Goal: Entertainment & Leisure: Consume media (video, audio)

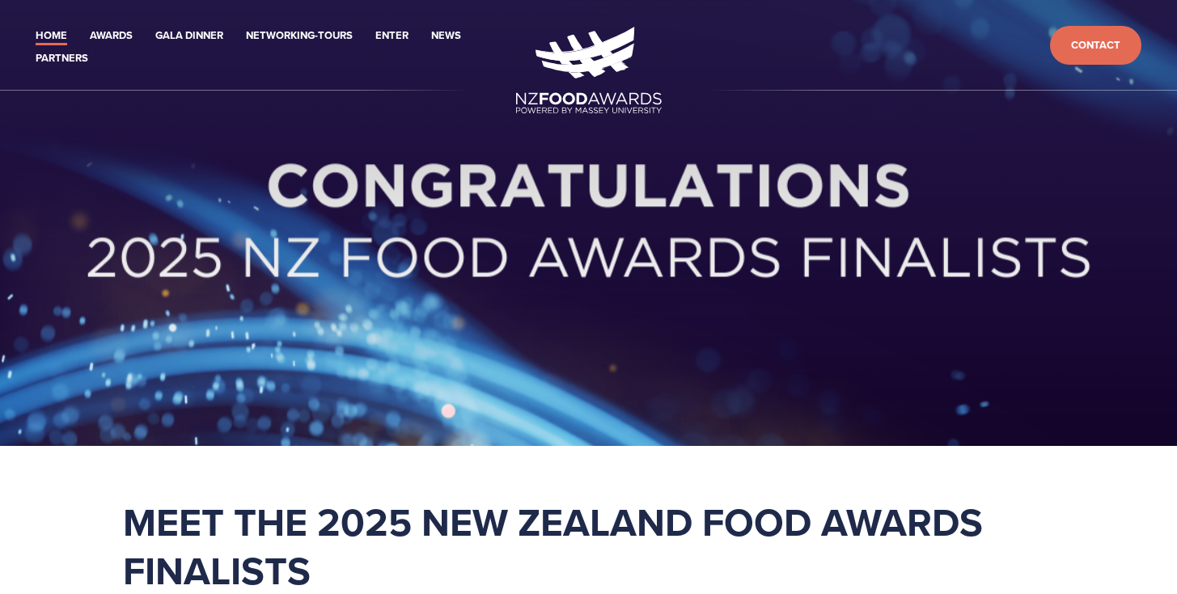
scroll to position [3, 0]
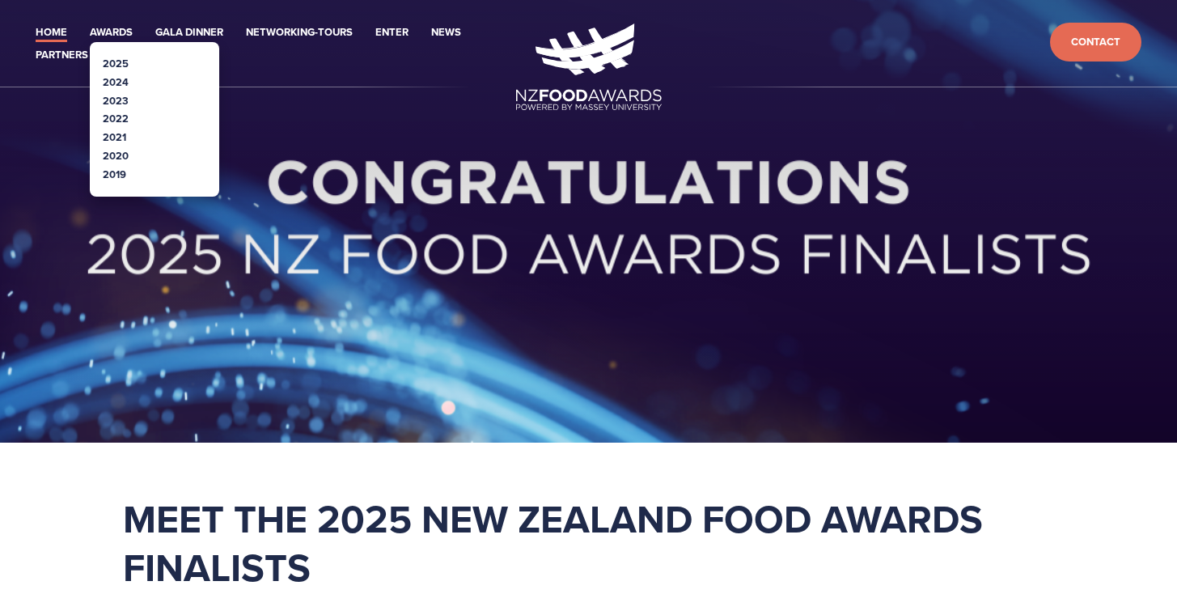
click at [111, 63] on link "2025" at bounding box center [116, 63] width 26 height 15
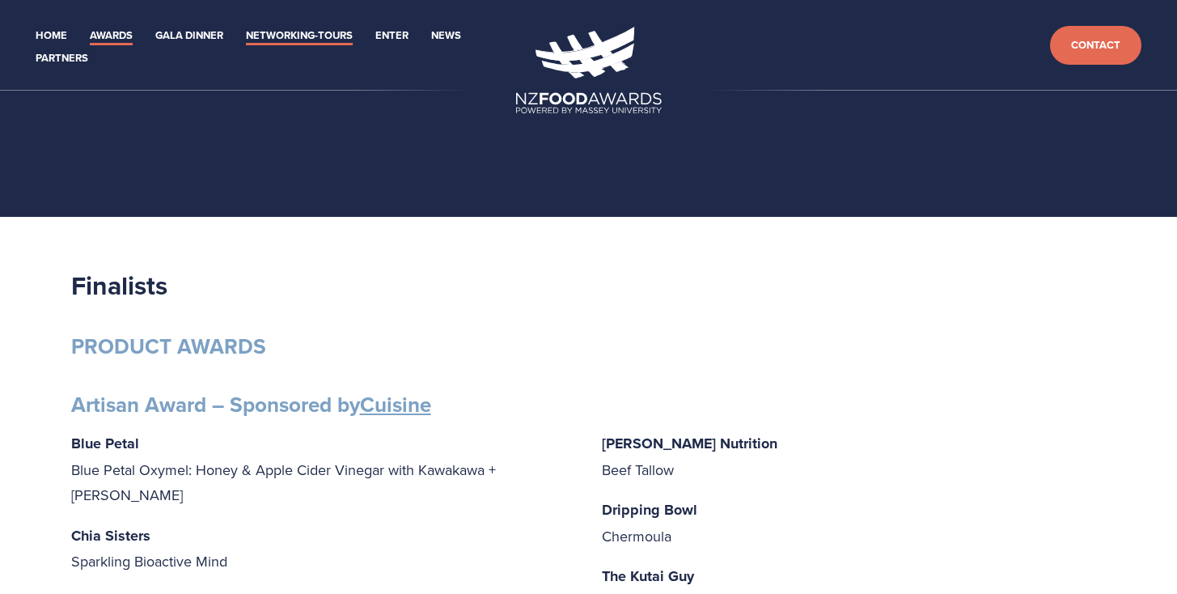
click at [314, 34] on link "Networking-Tours" at bounding box center [299, 36] width 107 height 19
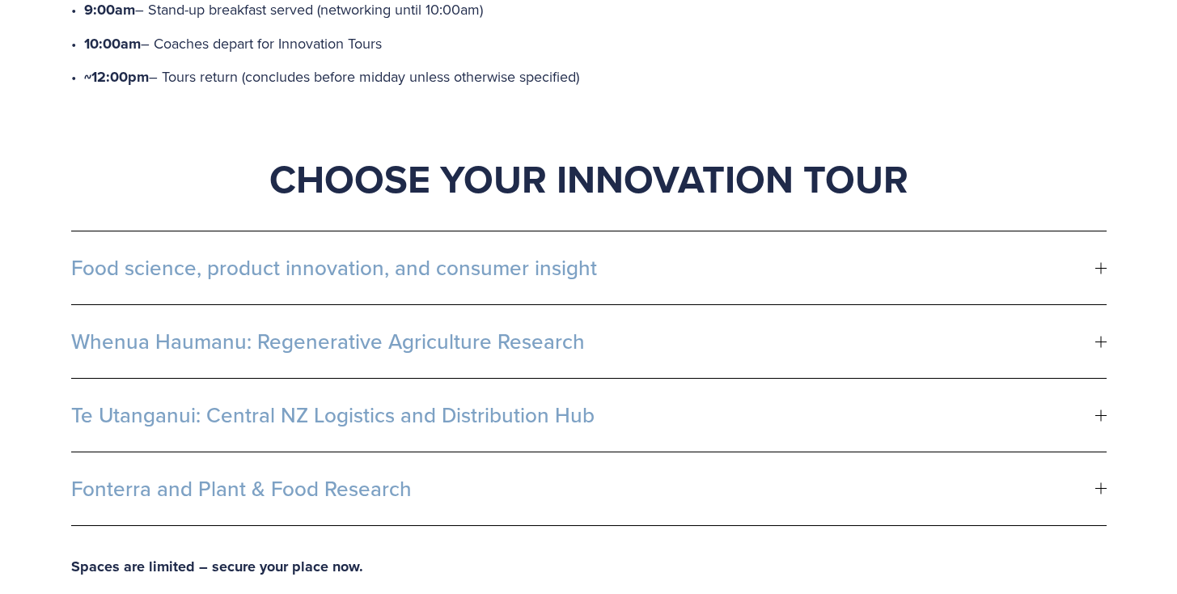
scroll to position [866, 0]
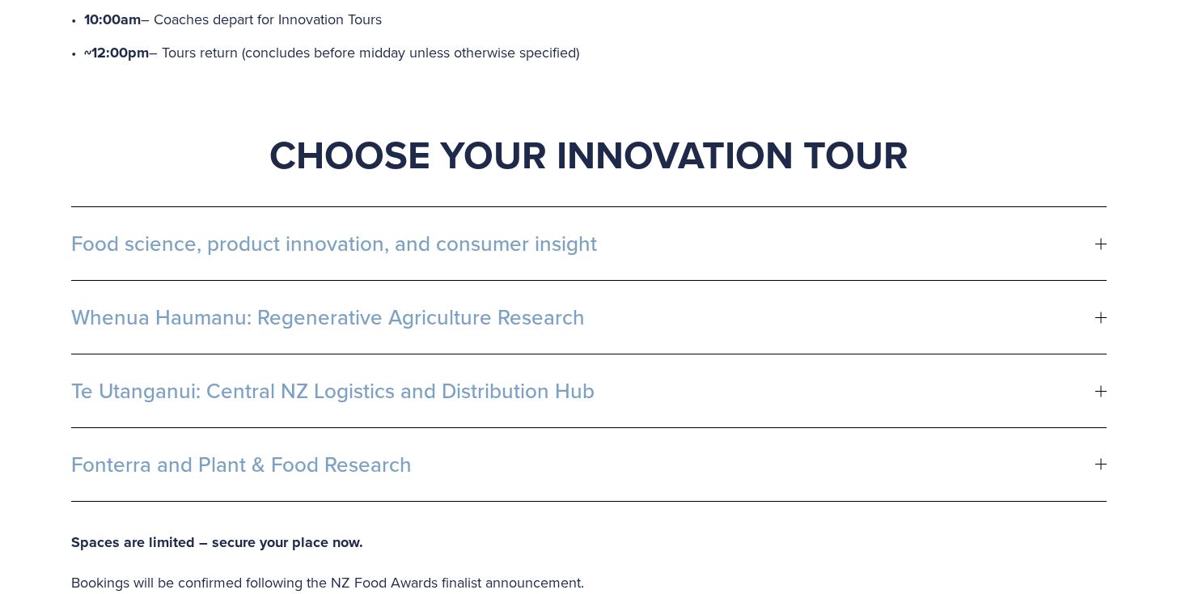
click at [349, 231] on span "Food science, product innovation, and consumer insight" at bounding box center [583, 243] width 1025 height 24
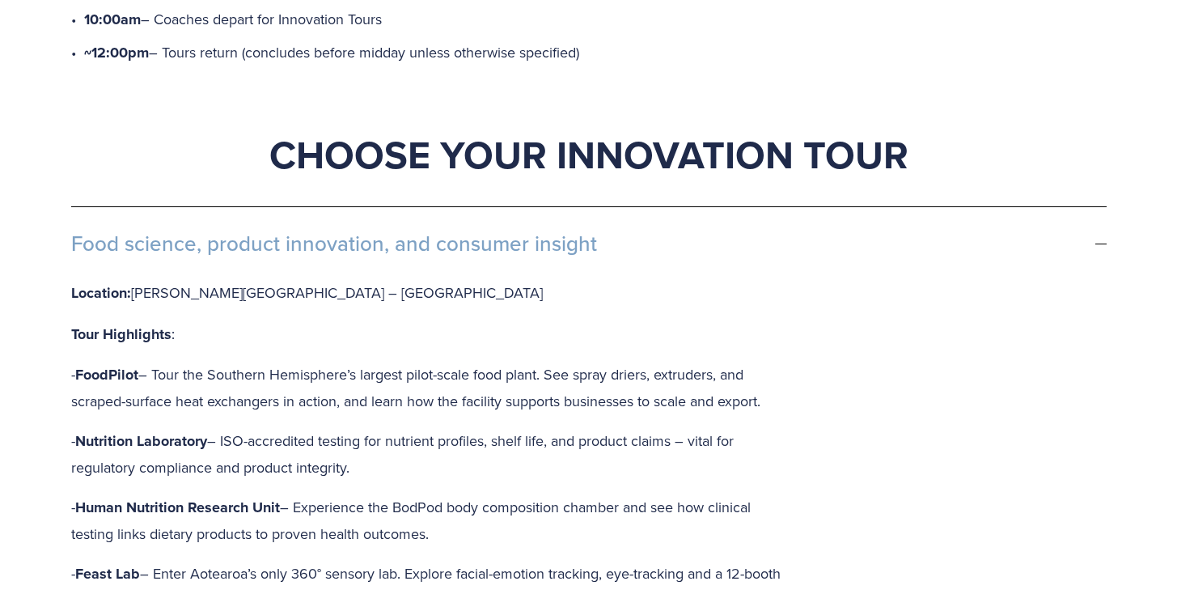
click at [349, 231] on span "Food science, product innovation, and consumer insight" at bounding box center [583, 243] width 1025 height 24
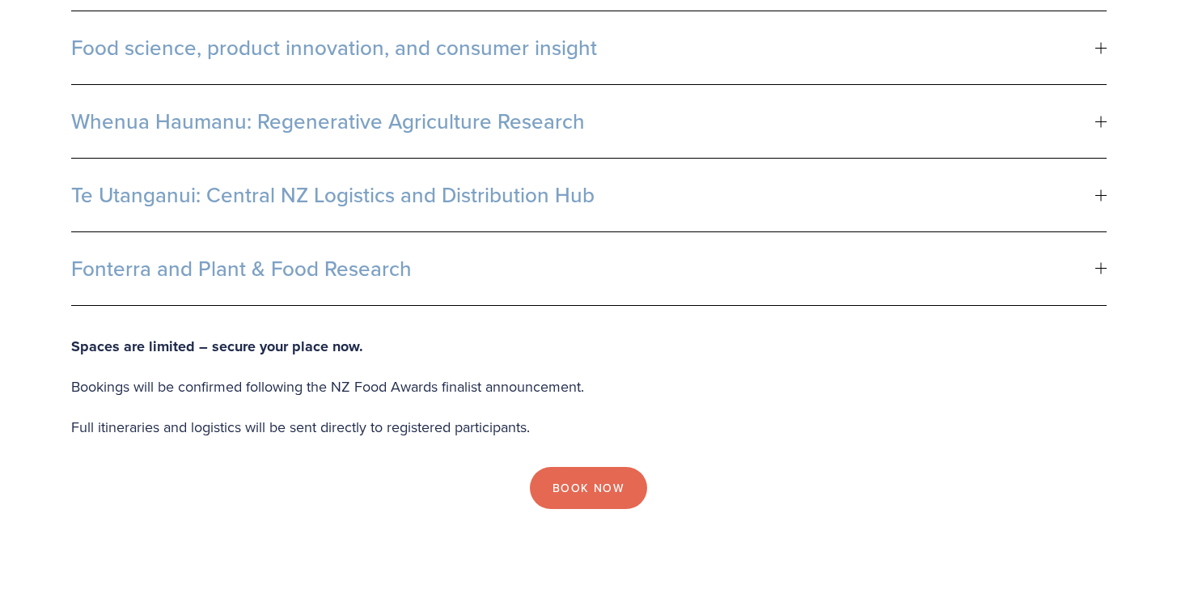
scroll to position [1063, 0]
click at [350, 256] on span "Fonterra and Plant & Food Research" at bounding box center [583, 268] width 1025 height 24
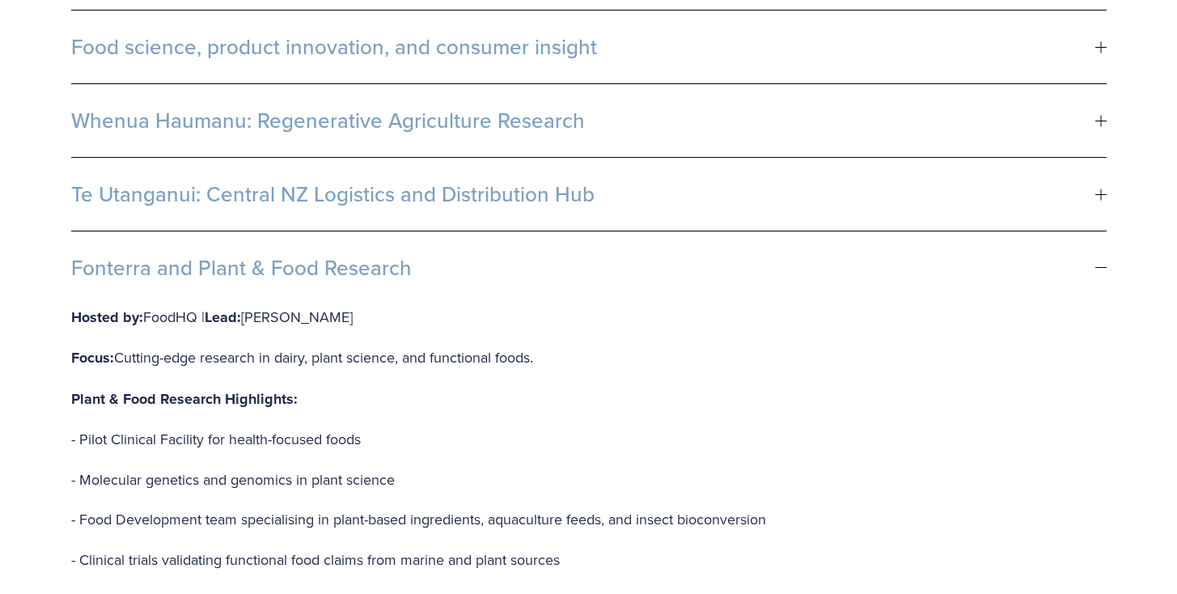
click at [350, 256] on span "Fonterra and Plant & Food Research" at bounding box center [583, 268] width 1025 height 24
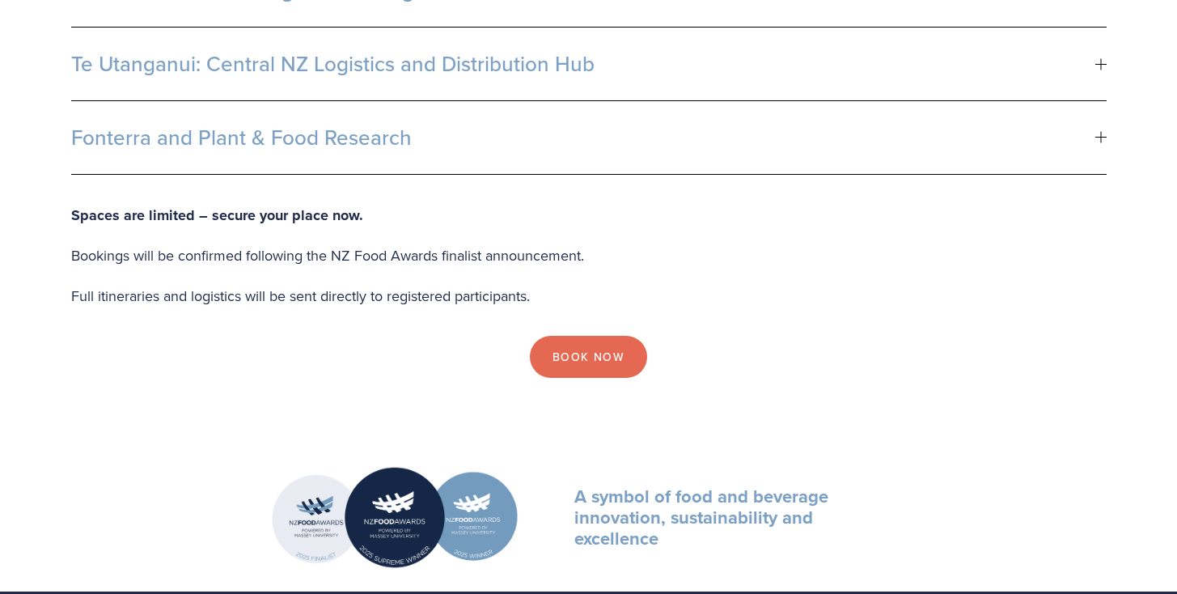
scroll to position [1194, 0]
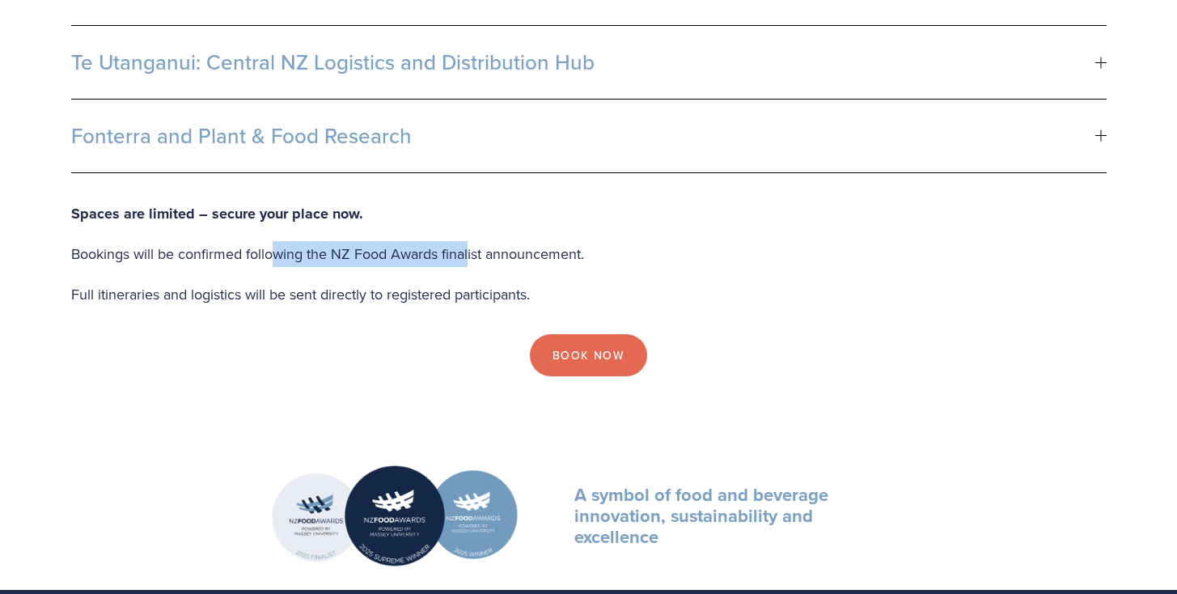
drag, startPoint x: 276, startPoint y: 230, endPoint x: 470, endPoint y: 234, distance: 194.3
click at [470, 241] on p "Bookings will be confirmed following the NZ Food Awards finalist announcement." at bounding box center [589, 254] width 1036 height 26
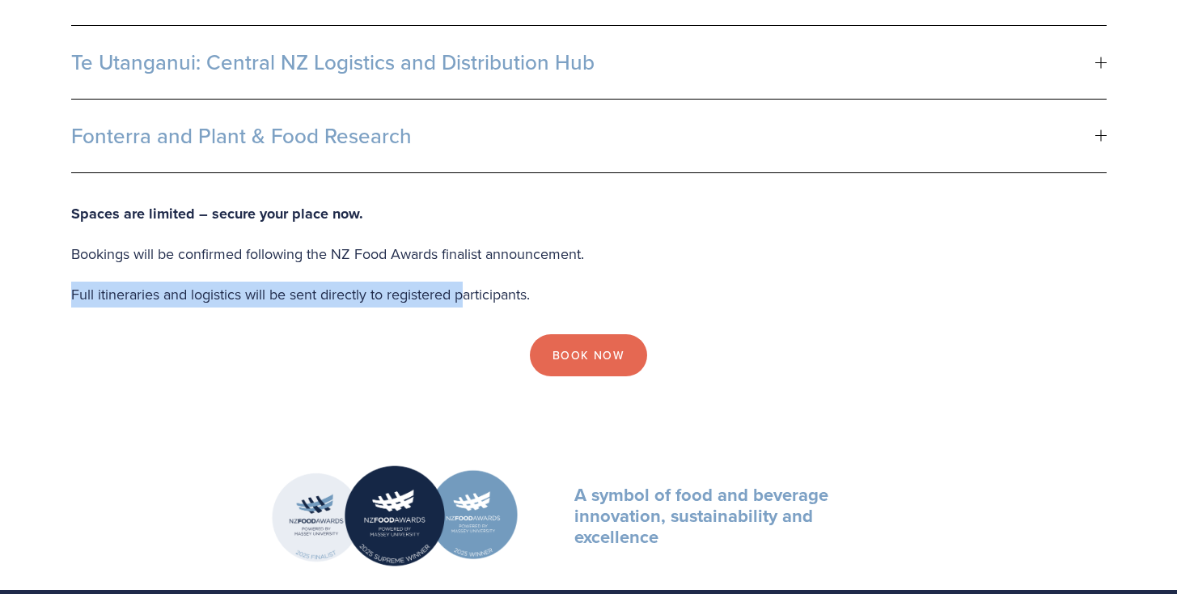
click at [467, 261] on div "Spaces are limited – secure your place now. Bookings will be confirmed followin…" at bounding box center [589, 254] width 1036 height 107
click at [467, 282] on p "Full itineraries and logistics will be sent directly to registered participants." at bounding box center [589, 295] width 1036 height 26
drag, startPoint x: 452, startPoint y: 225, endPoint x: 452, endPoint y: 272, distance: 46.9
click at [452, 272] on div "Spaces are limited – secure your place now. Bookings will be confirmed followin…" at bounding box center [589, 254] width 1036 height 107
click at [452, 282] on p "Full itineraries and logistics will be sent directly to registered participants." at bounding box center [589, 295] width 1036 height 26
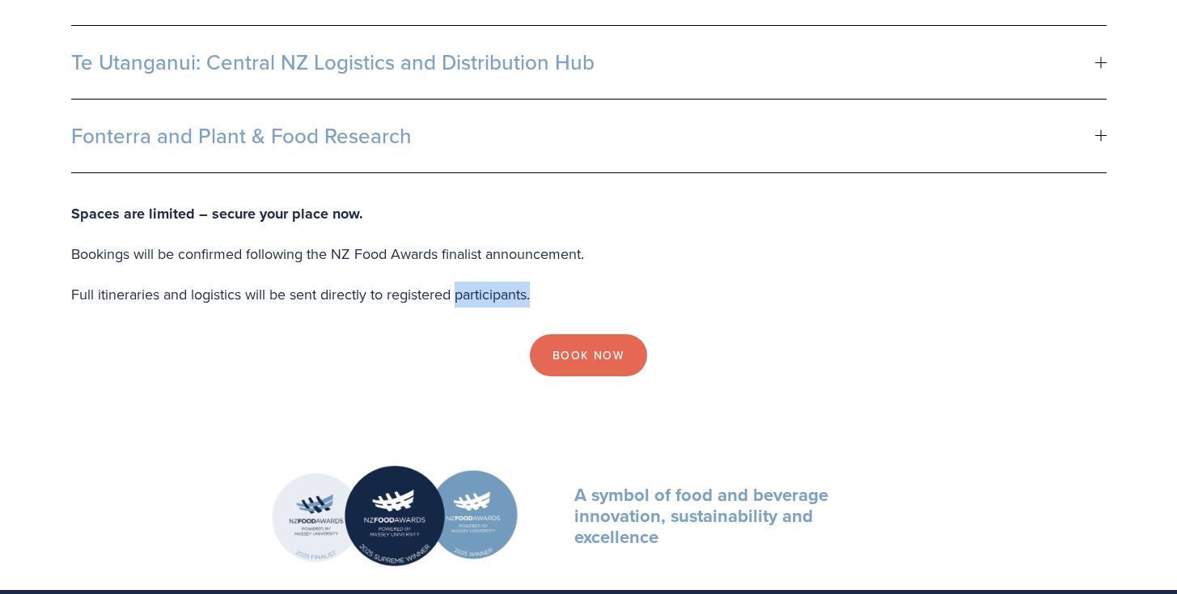
drag, startPoint x: 458, startPoint y: 264, endPoint x: 459, endPoint y: 295, distance: 31.6
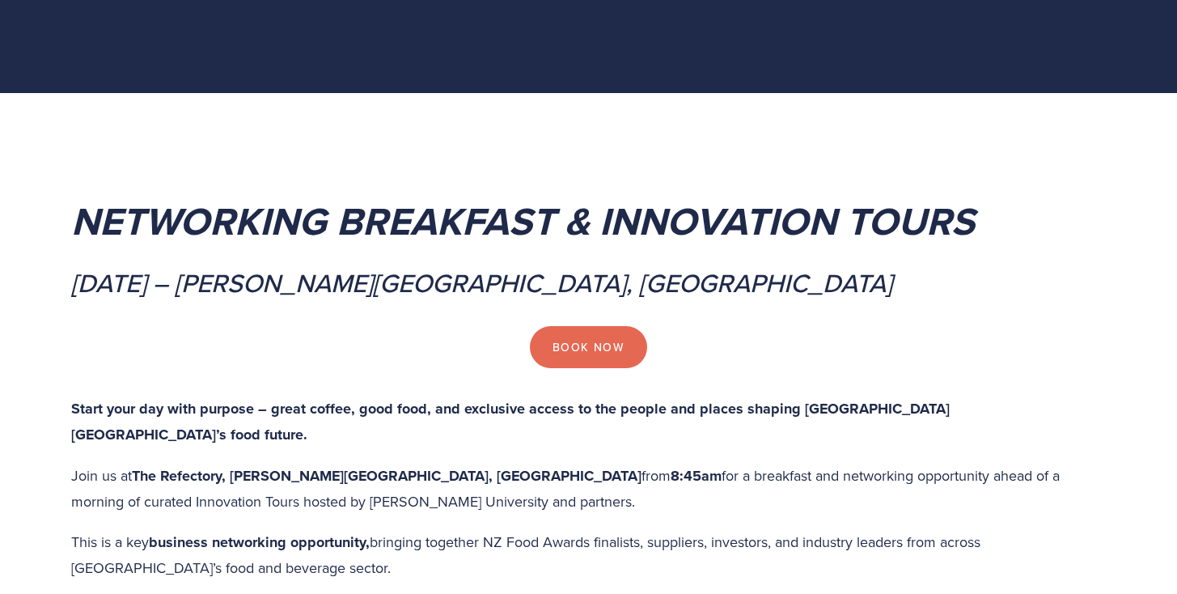
scroll to position [0, 0]
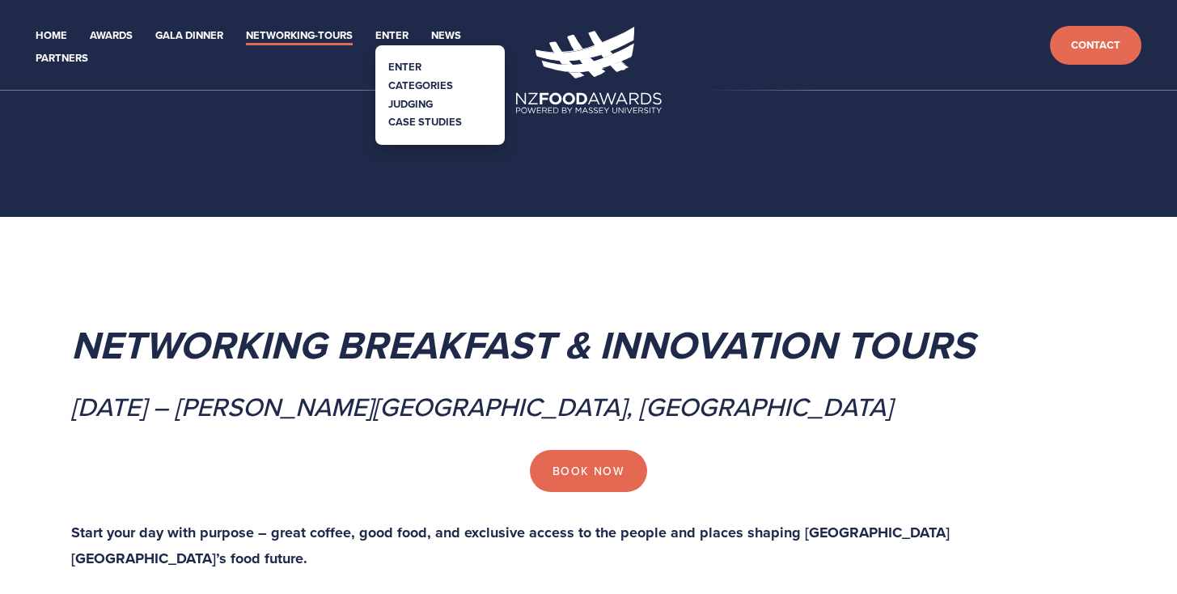
click at [427, 83] on link "Categories" at bounding box center [420, 85] width 65 height 15
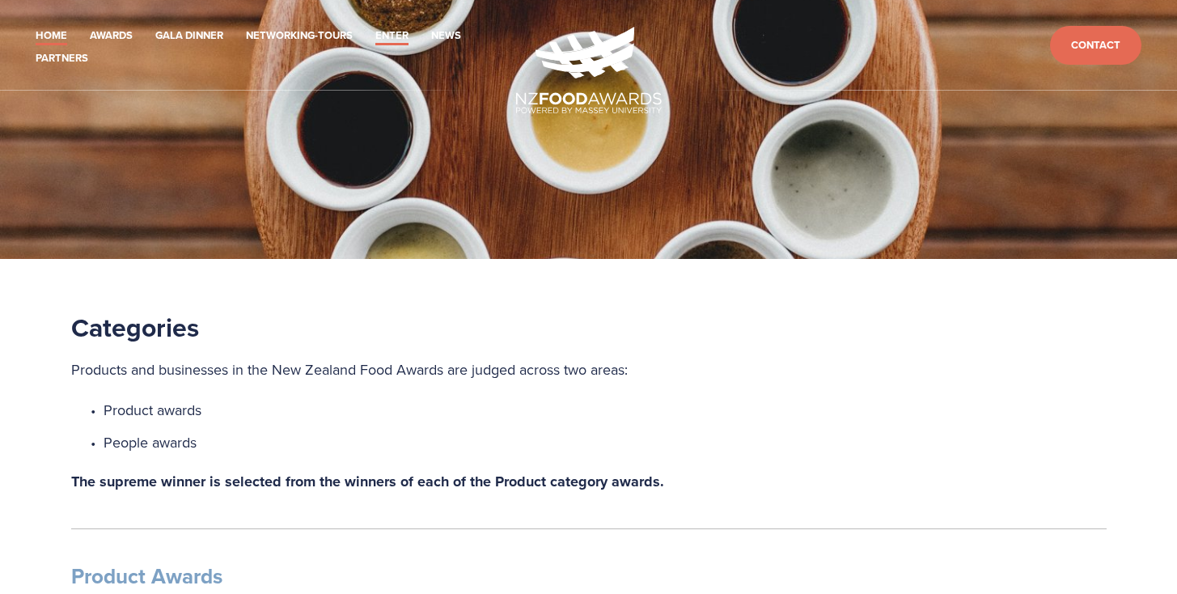
click at [39, 31] on link "Home" at bounding box center [52, 36] width 32 height 19
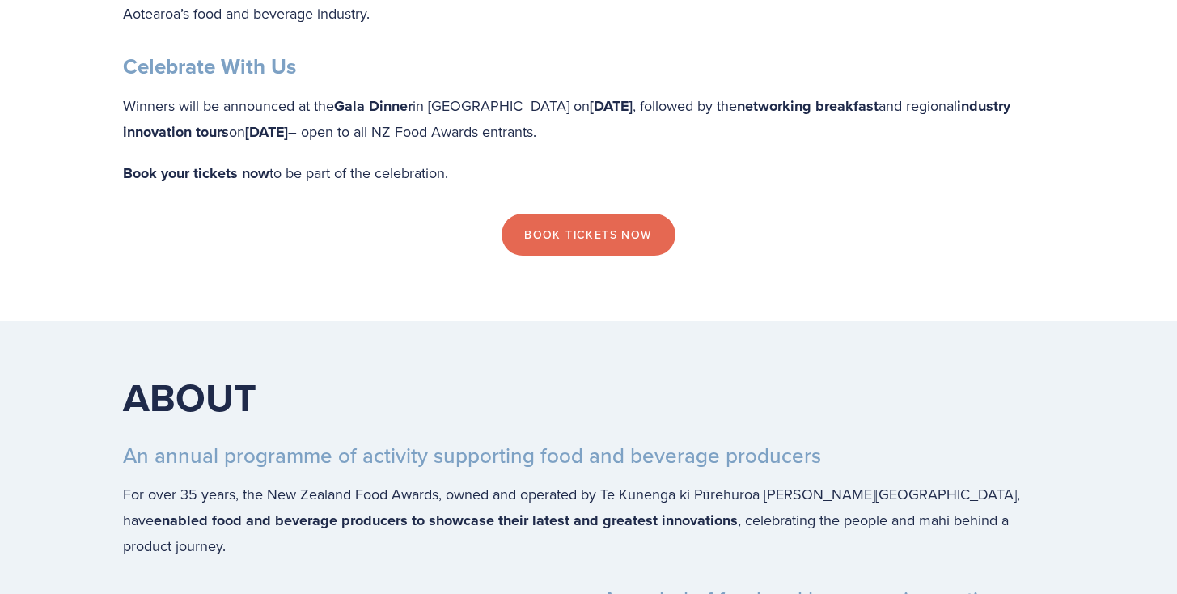
scroll to position [2747, 0]
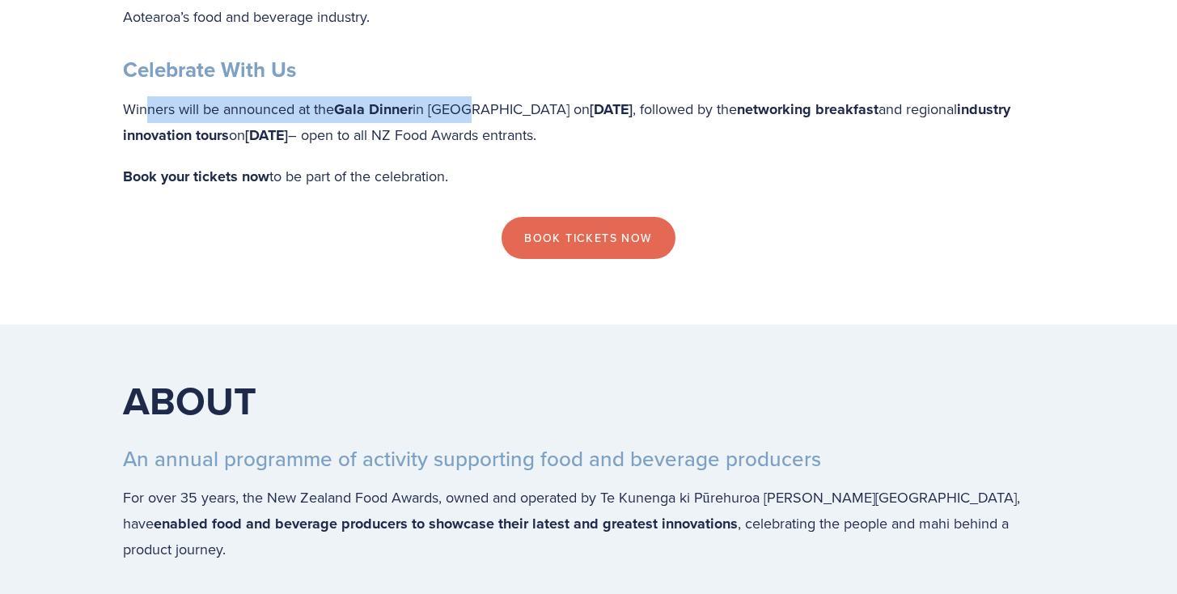
drag, startPoint x: 143, startPoint y: 108, endPoint x: 470, endPoint y: 112, distance: 327.0
click at [470, 112] on p "Winners will be announced at the Gala Dinner in Palmerston North on Thursday 16…" at bounding box center [589, 122] width 932 height 53
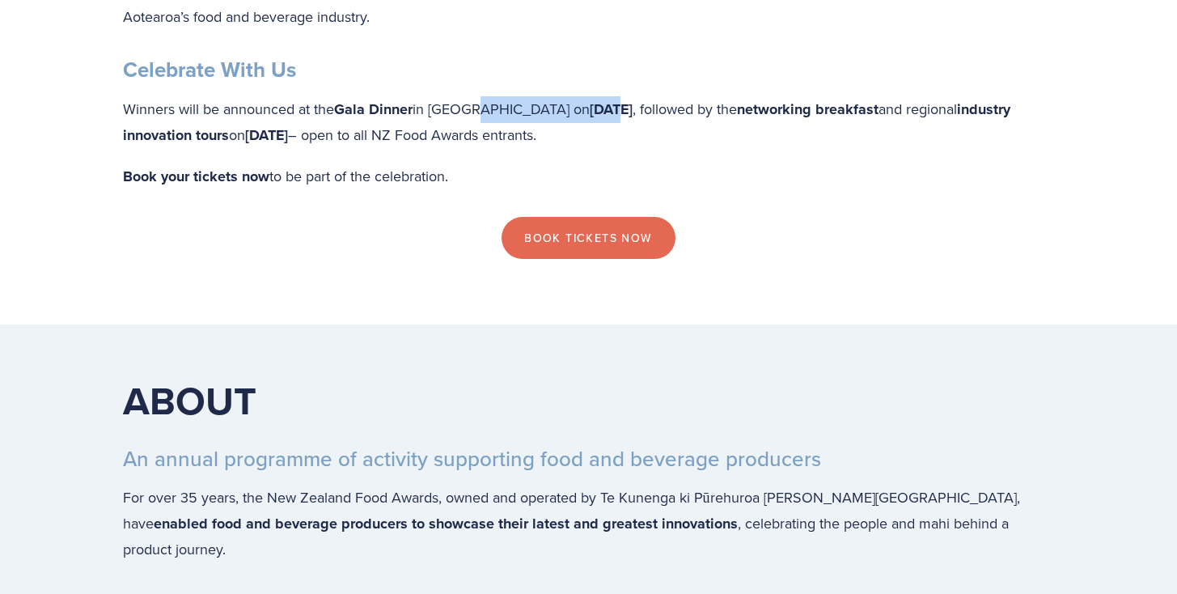
drag, startPoint x: 475, startPoint y: 108, endPoint x: 613, endPoint y: 102, distance: 138.5
click at [613, 102] on p "Winners will be announced at the Gala Dinner in Palmerston North on Thursday 16…" at bounding box center [589, 122] width 932 height 53
click at [626, 102] on strong "[DATE]" at bounding box center [611, 109] width 43 height 21
click at [432, 107] on p "Winners will be announced at the Gala Dinner in Palmerston North on Thursday 16…" at bounding box center [589, 122] width 932 height 53
drag, startPoint x: 418, startPoint y: 108, endPoint x: 607, endPoint y: 107, distance: 188.6
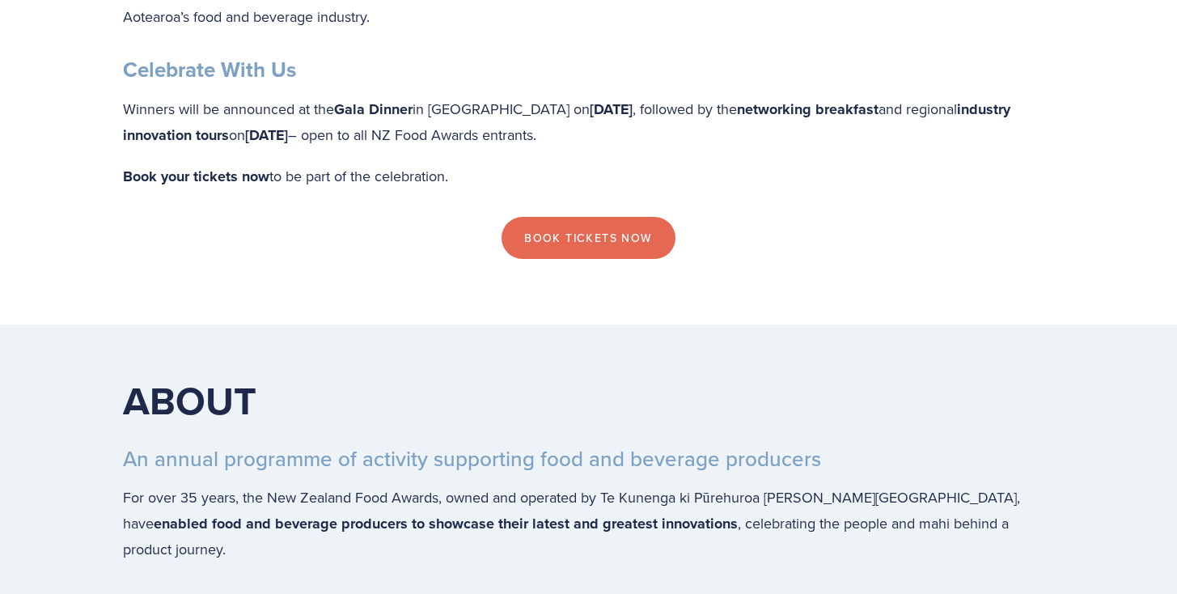
click at [607, 107] on p "Winners will be announced at the Gala Dinner in Palmerston North on Thursday 16…" at bounding box center [589, 122] width 932 height 53
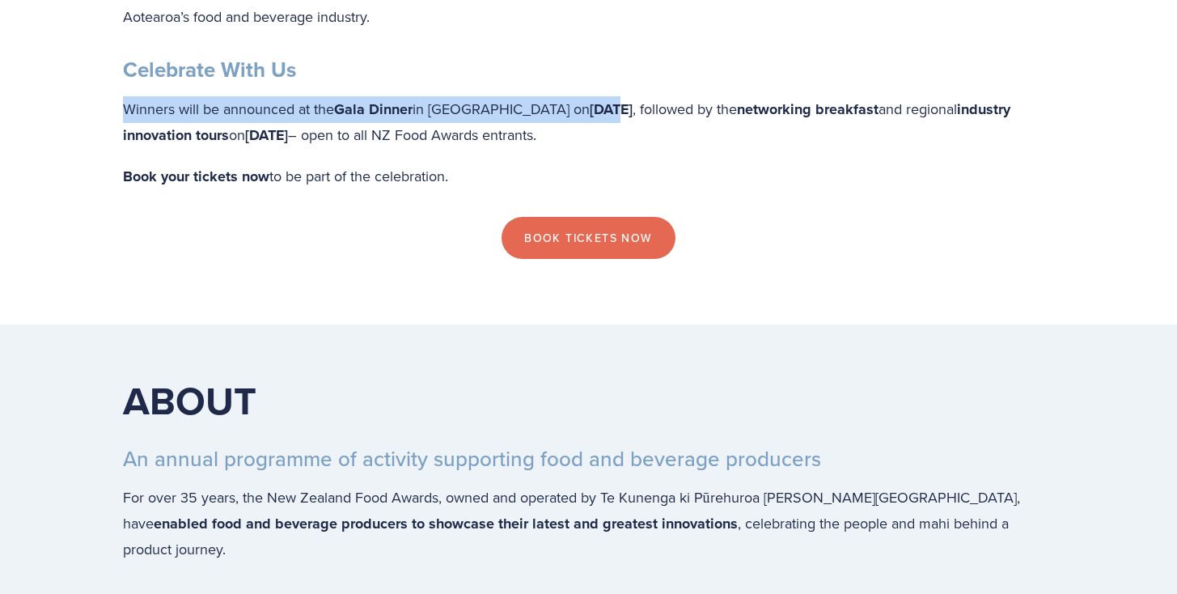
drag, startPoint x: 575, startPoint y: 112, endPoint x: 70, endPoint y: 111, distance: 505.0
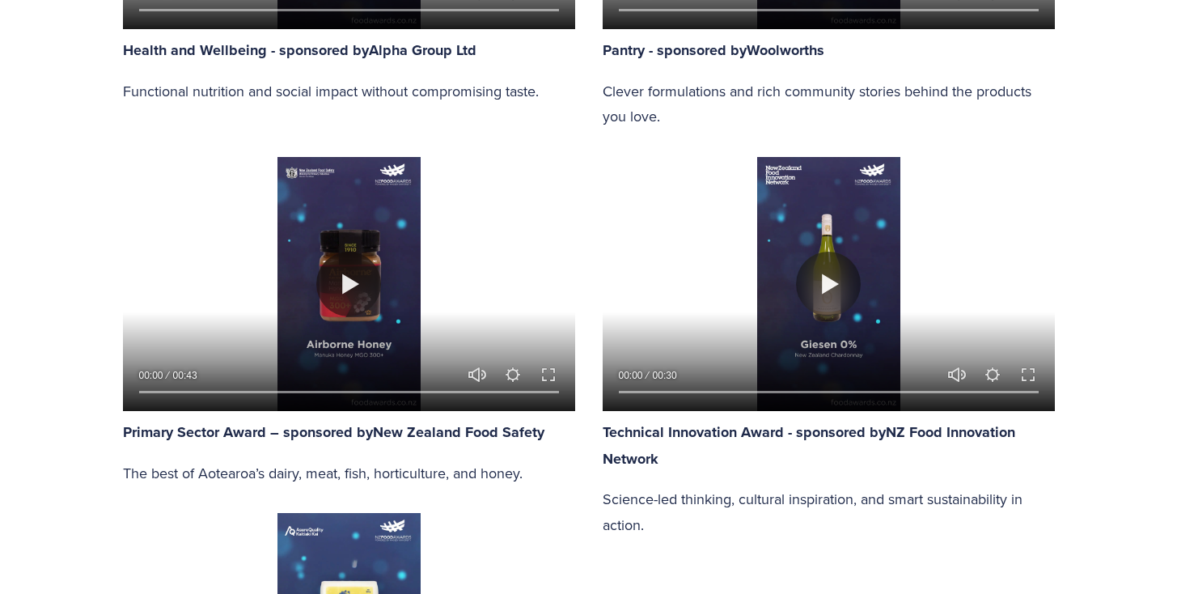
scroll to position [1773, 0]
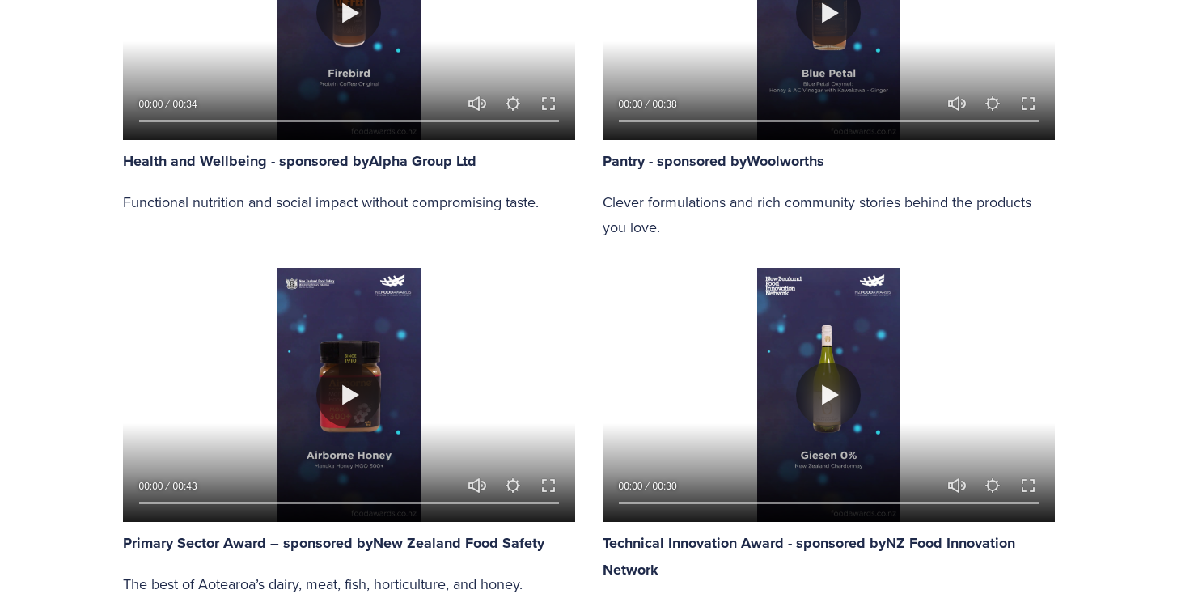
drag, startPoint x: 388, startPoint y: 195, endPoint x: 383, endPoint y: 216, distance: 21.6
click at [383, 216] on div "Play 00:00 00:34 Unmute Mute Settings Speed Normal Speed Go back to previous me…" at bounding box center [349, 50] width 480 height 356
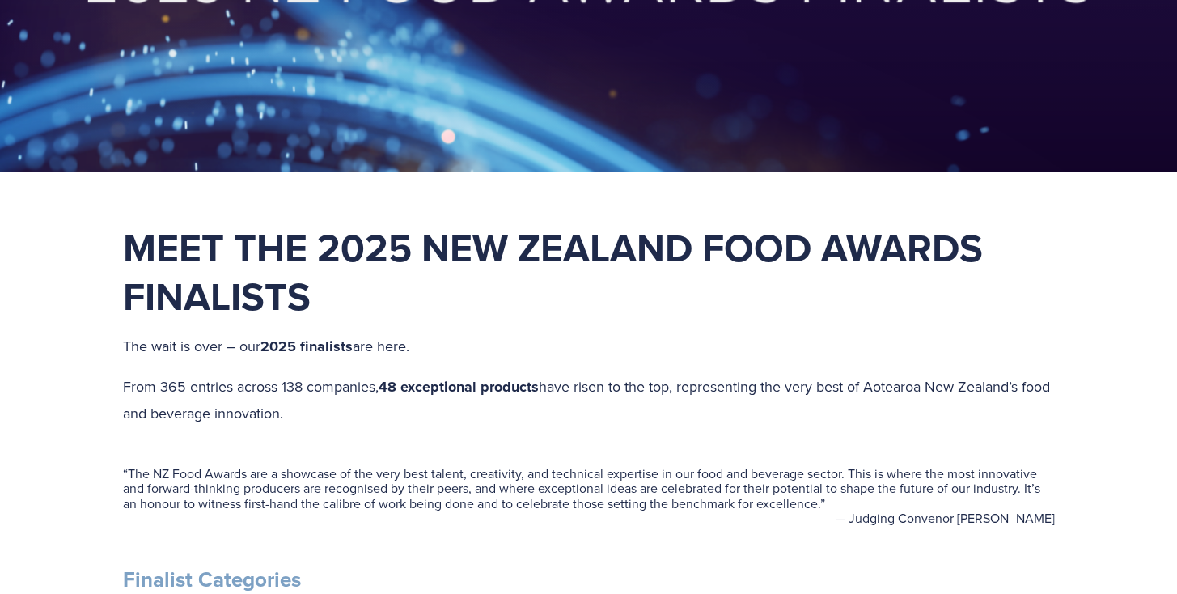
scroll to position [391, 0]
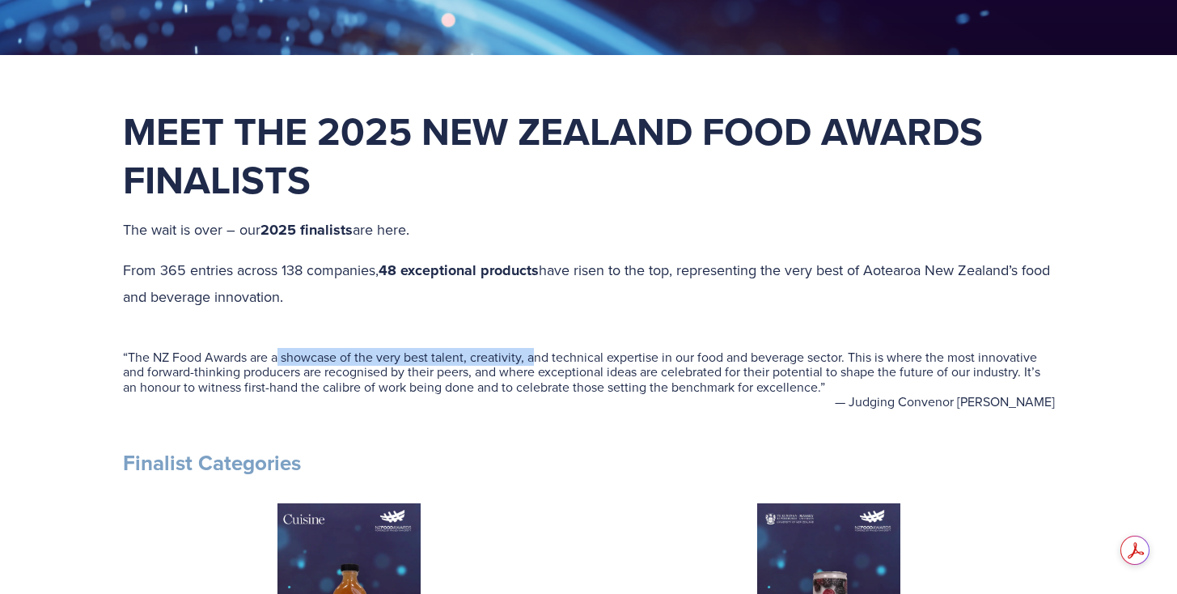
drag, startPoint x: 278, startPoint y: 359, endPoint x: 634, endPoint y: 371, distance: 356.3
click at [575, 367] on blockquote "“ The NZ Food Awards are a showcase of the very best talent, creativity, and te…" at bounding box center [589, 372] width 932 height 45
click at [727, 382] on blockquote "“ The NZ Food Awards are a showcase of the very best talent, creativity, and te…" at bounding box center [589, 372] width 932 height 45
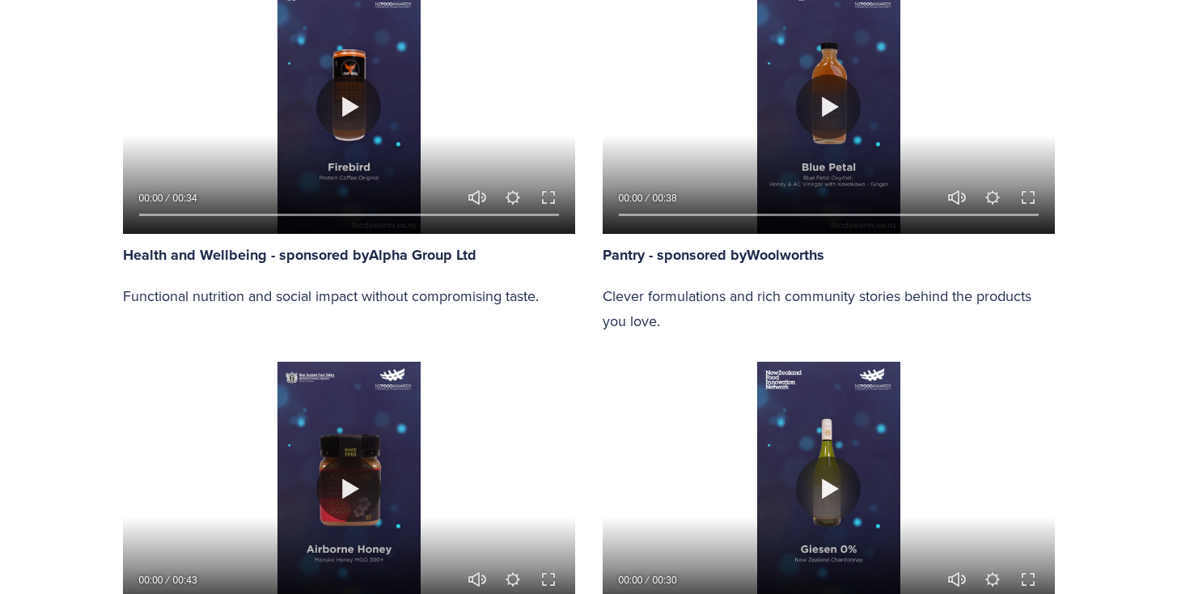
scroll to position [1793, 0]
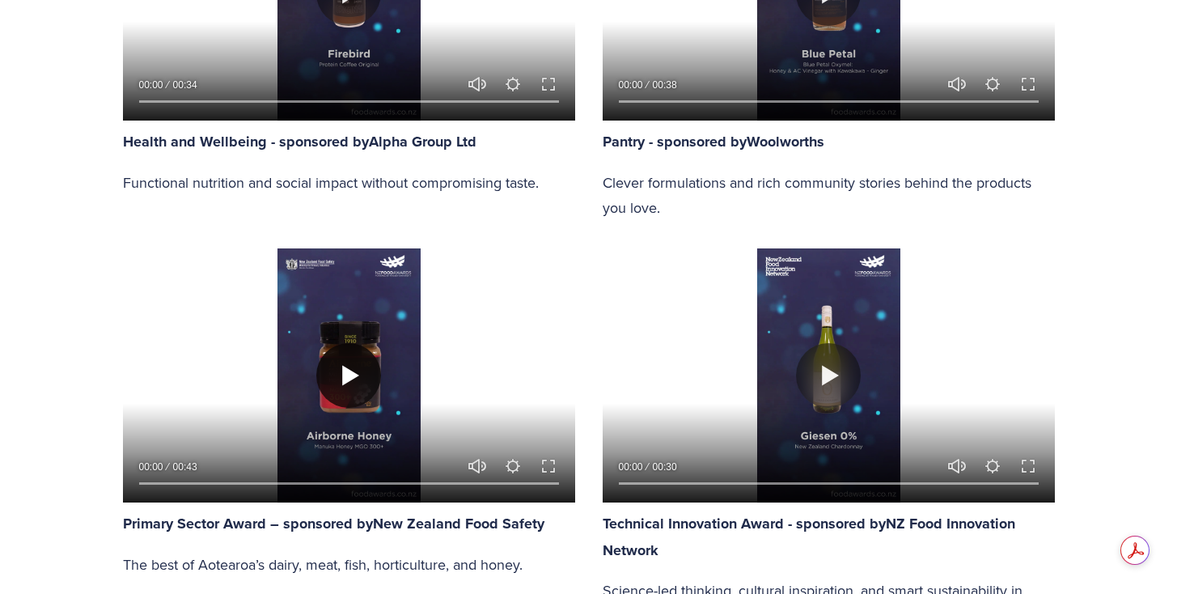
click at [348, 375] on button "Play" at bounding box center [348, 375] width 65 height 65
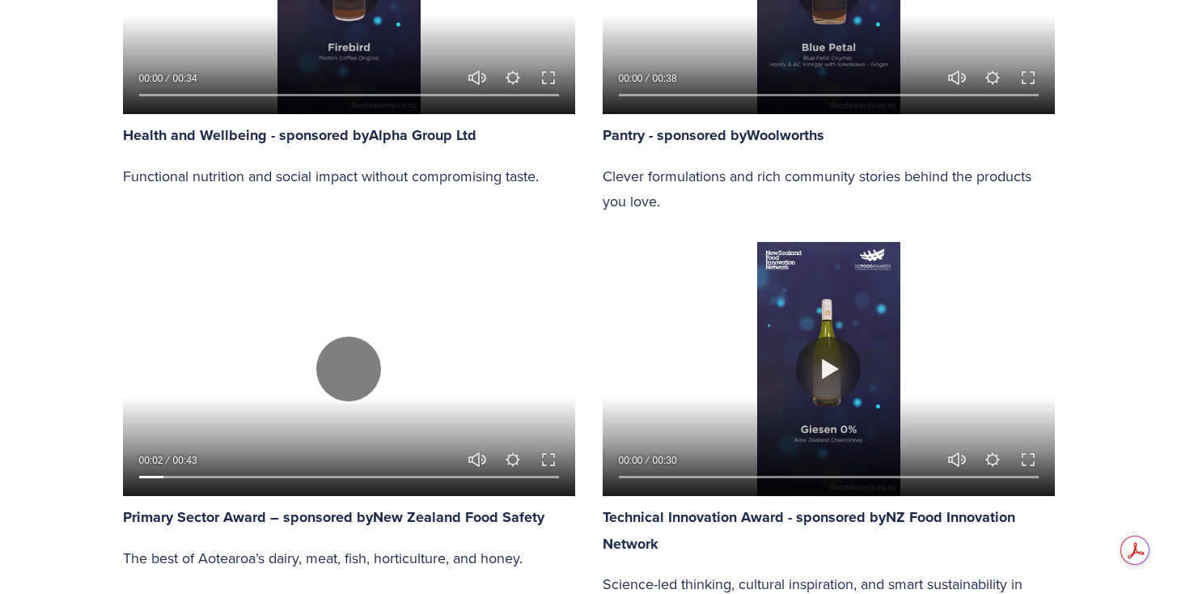
scroll to position [1792, 0]
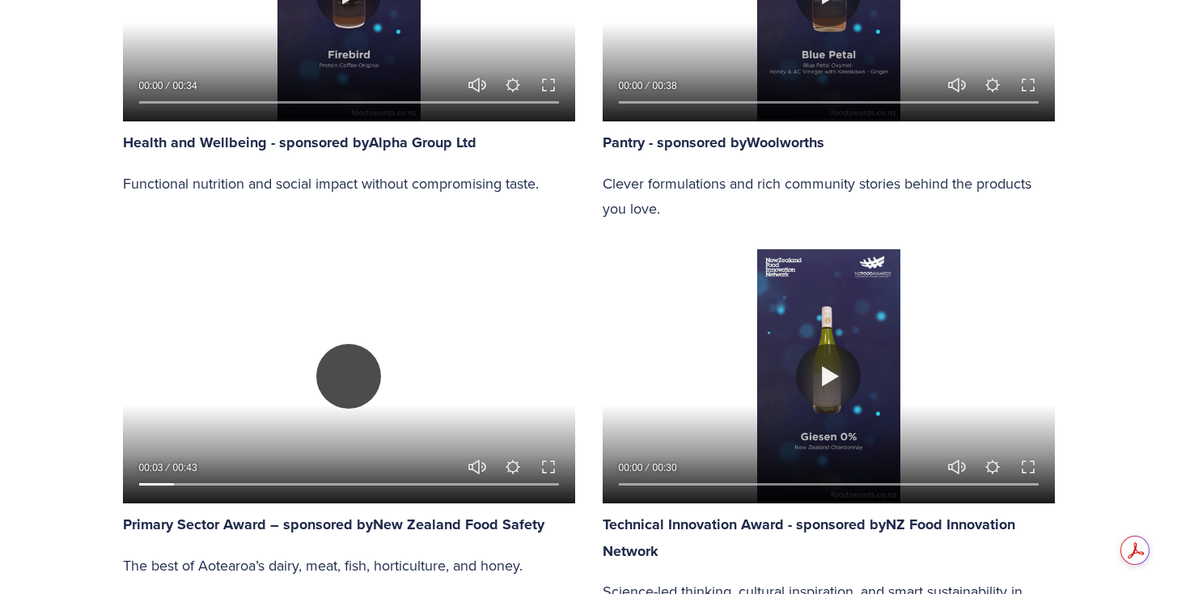
click at [345, 387] on button "Play" at bounding box center [348, 376] width 65 height 65
type input "8.75"
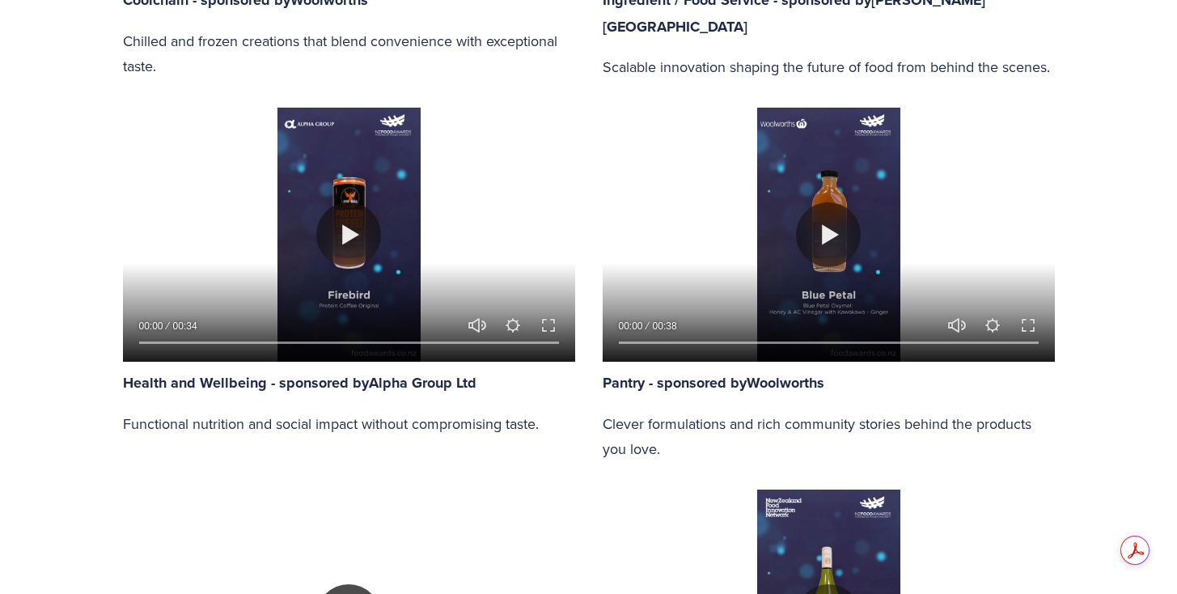
scroll to position [1600, 0]
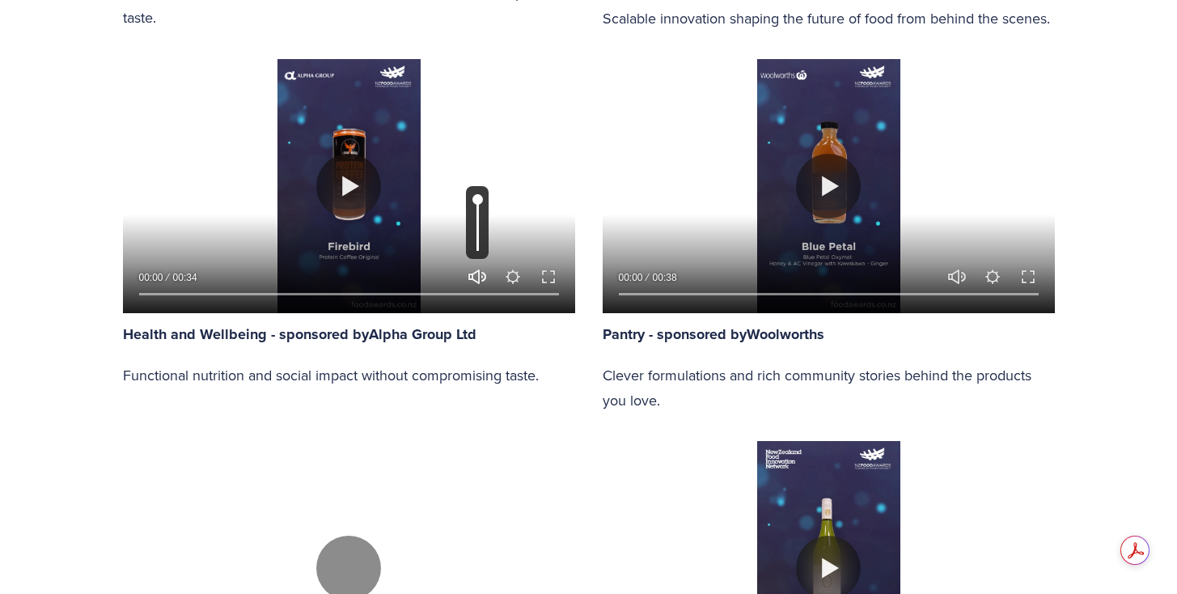
click at [477, 273] on button "Unmute Mute" at bounding box center [477, 276] width 19 height 19
drag, startPoint x: 477, startPoint y: 245, endPoint x: 477, endPoint y: 233, distance: 12.2
type input "0.25"
click at [477, 233] on input "Volume" at bounding box center [477, 222] width 23 height 73
click at [359, 181] on button "Play" at bounding box center [348, 186] width 65 height 65
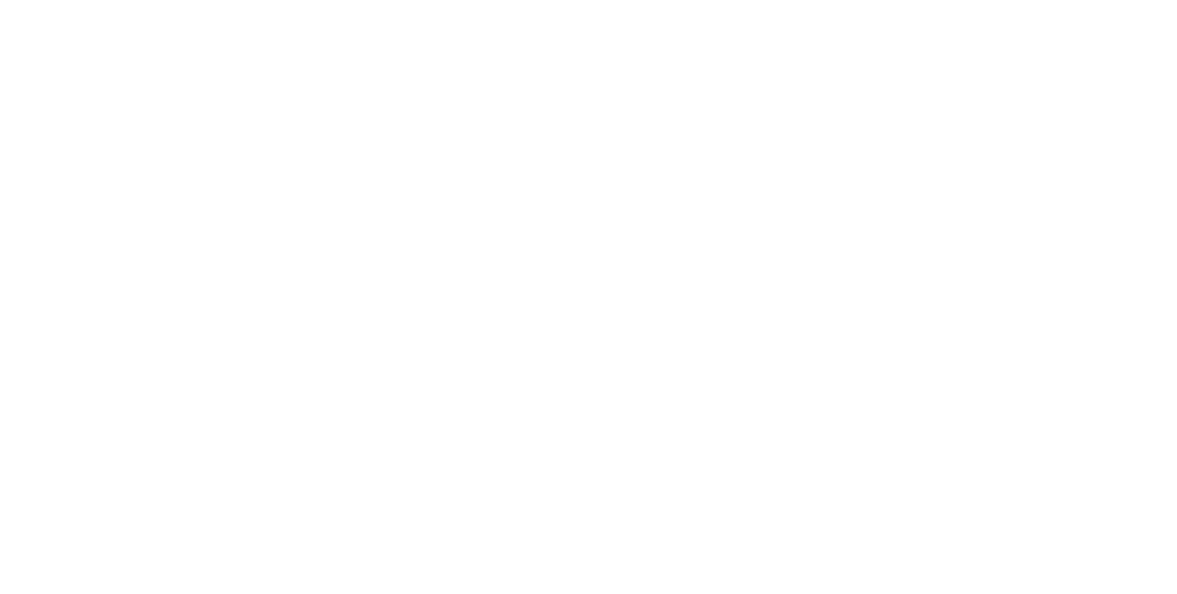
scroll to position [4064, 0]
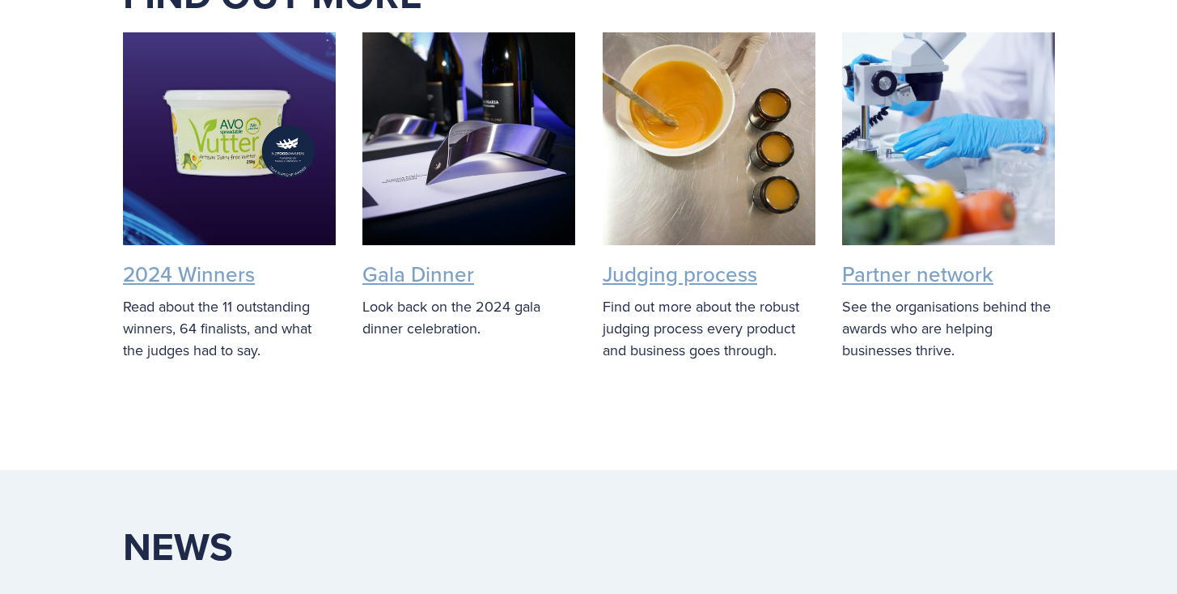
type input "82.38"
